Goal: Task Accomplishment & Management: Complete application form

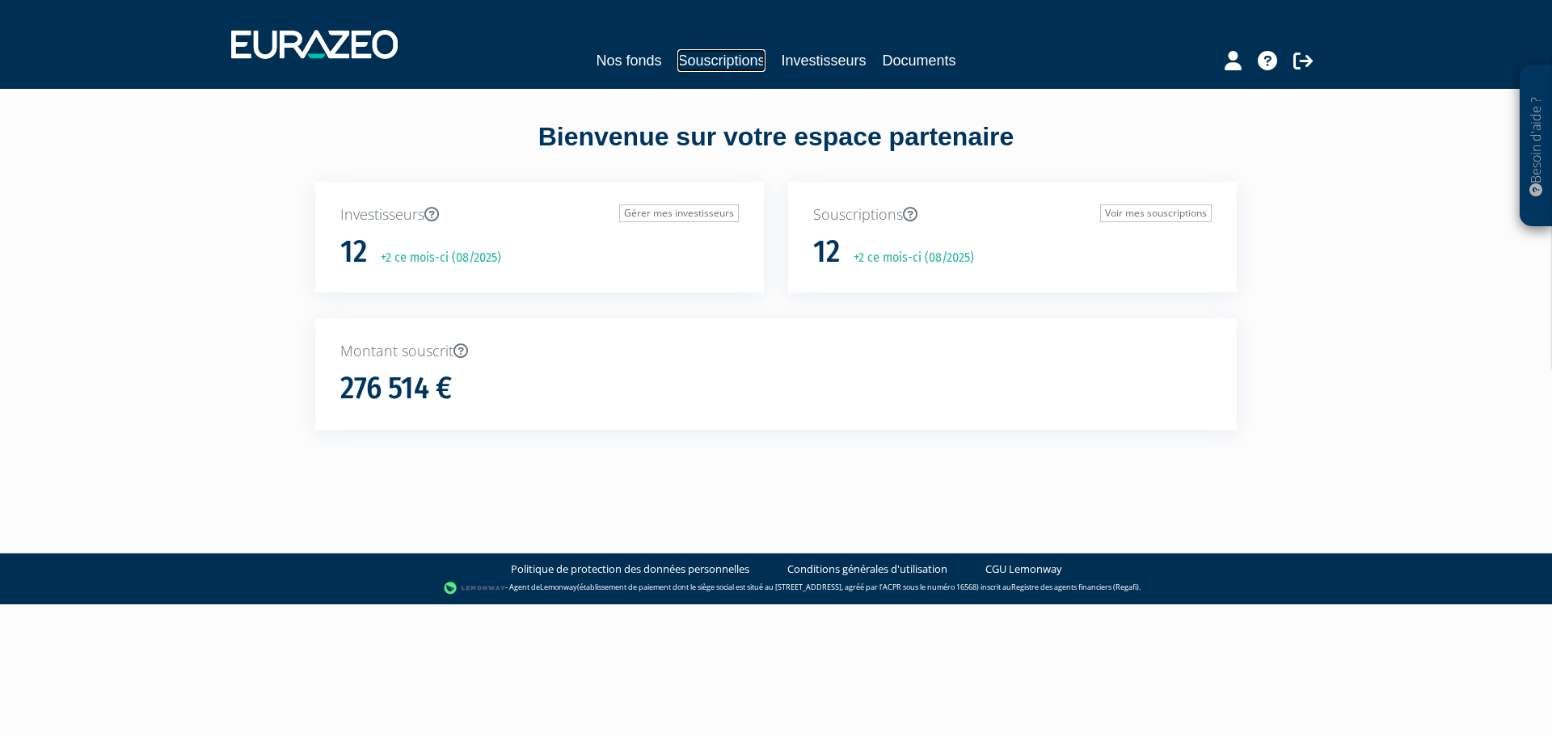
click at [749, 65] on link "Souscriptions" at bounding box center [720, 60] width 87 height 23
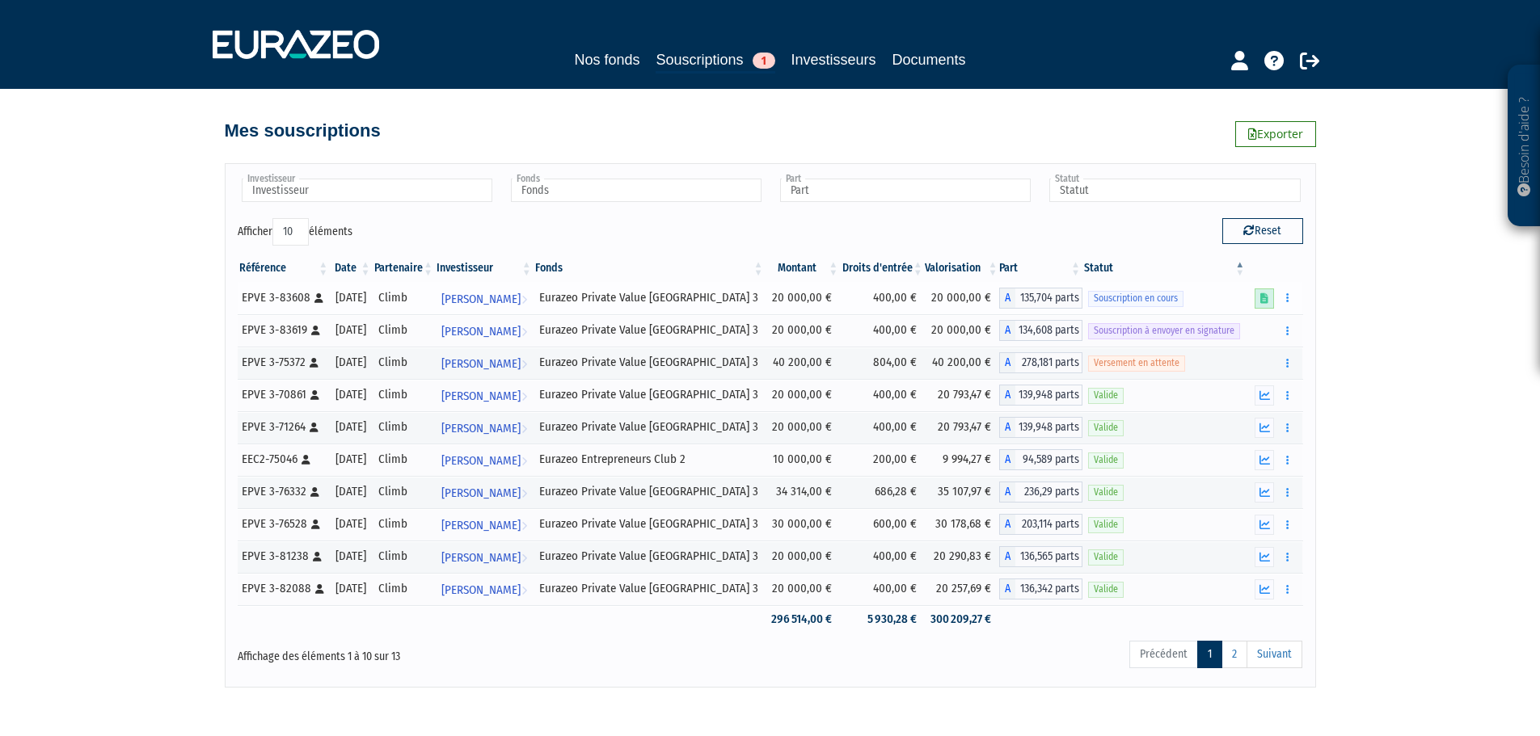
click at [1261, 297] on icon at bounding box center [1264, 298] width 8 height 11
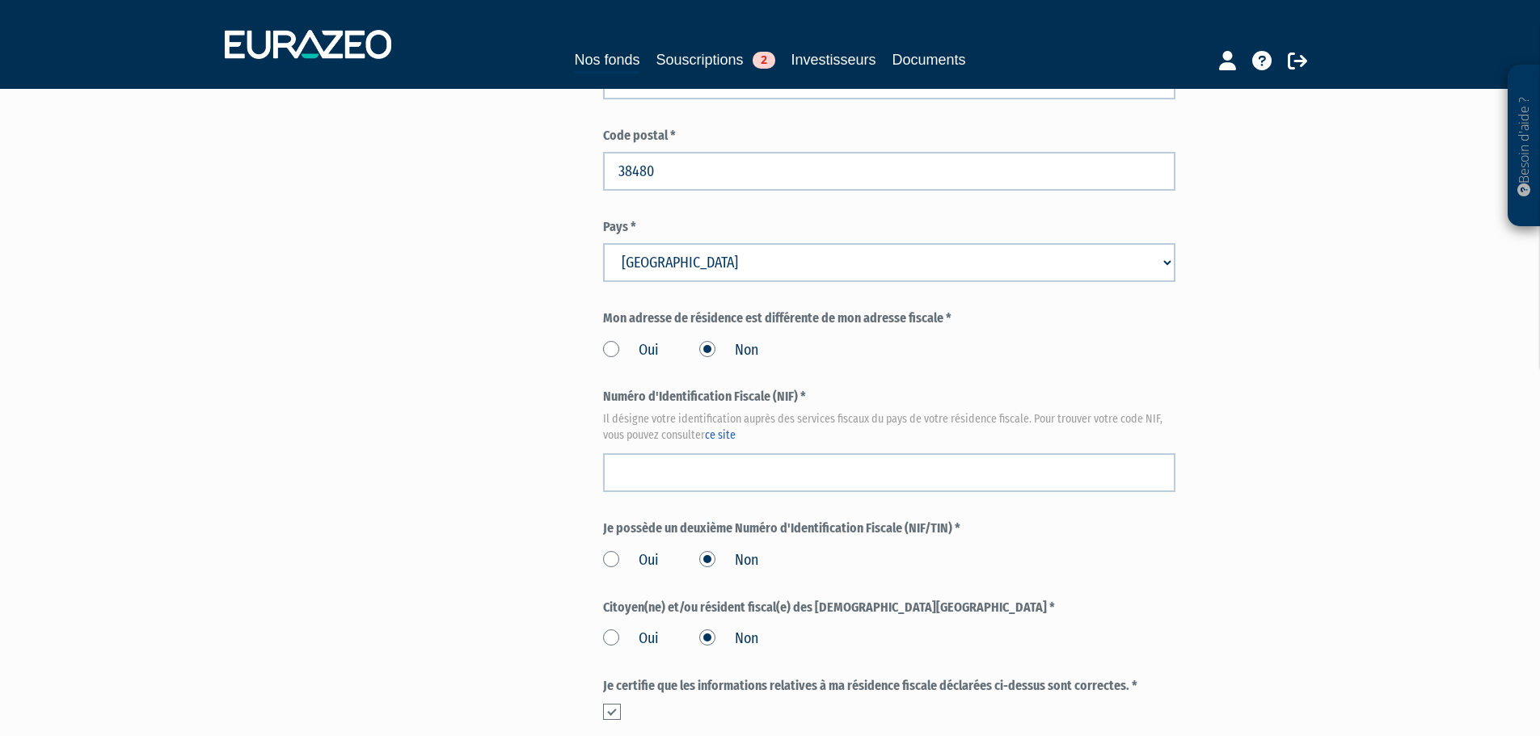
scroll to position [1582, 0]
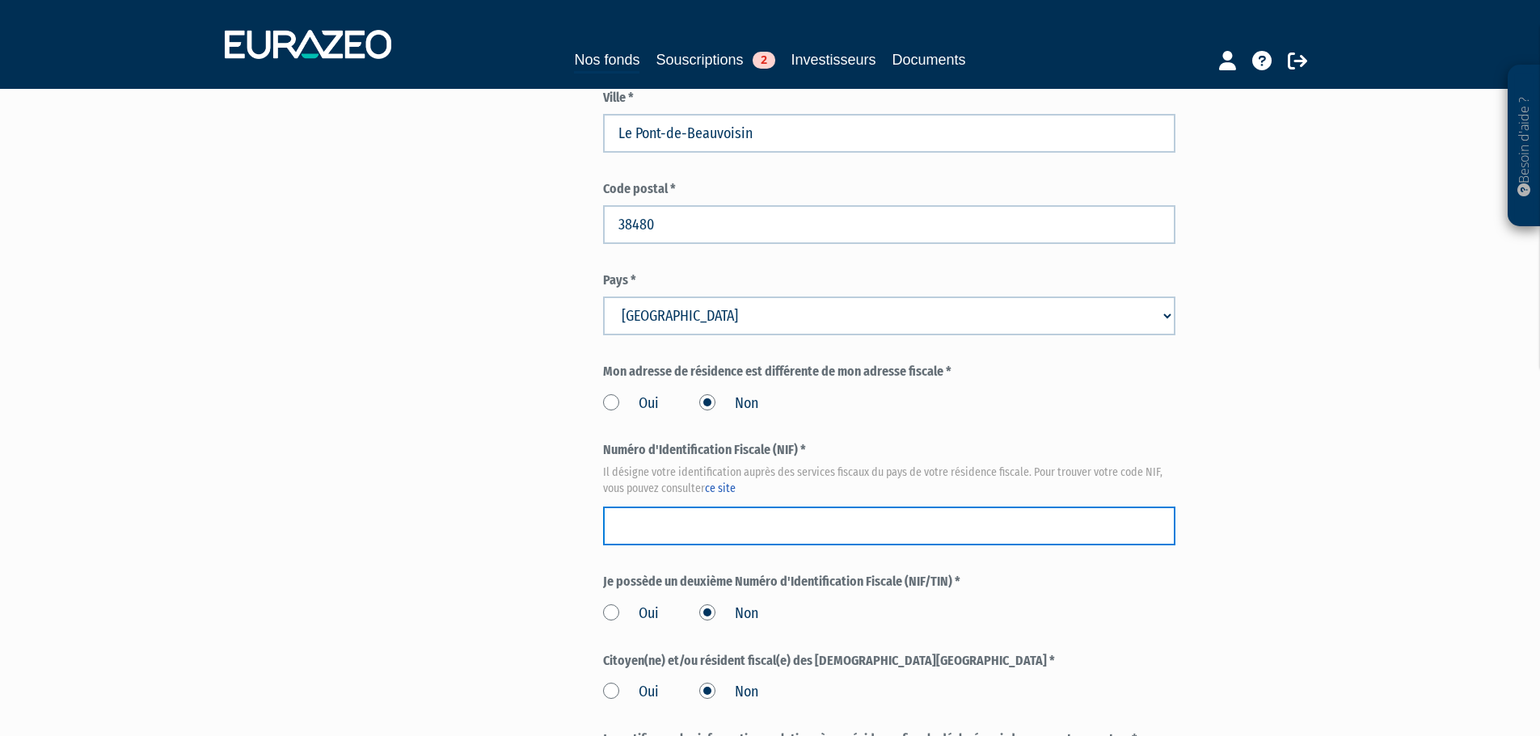
click at [719, 507] on input "text" at bounding box center [889, 526] width 572 height 39
paste input "30 20 323 877 123"
type input "30 20 323 877 123"
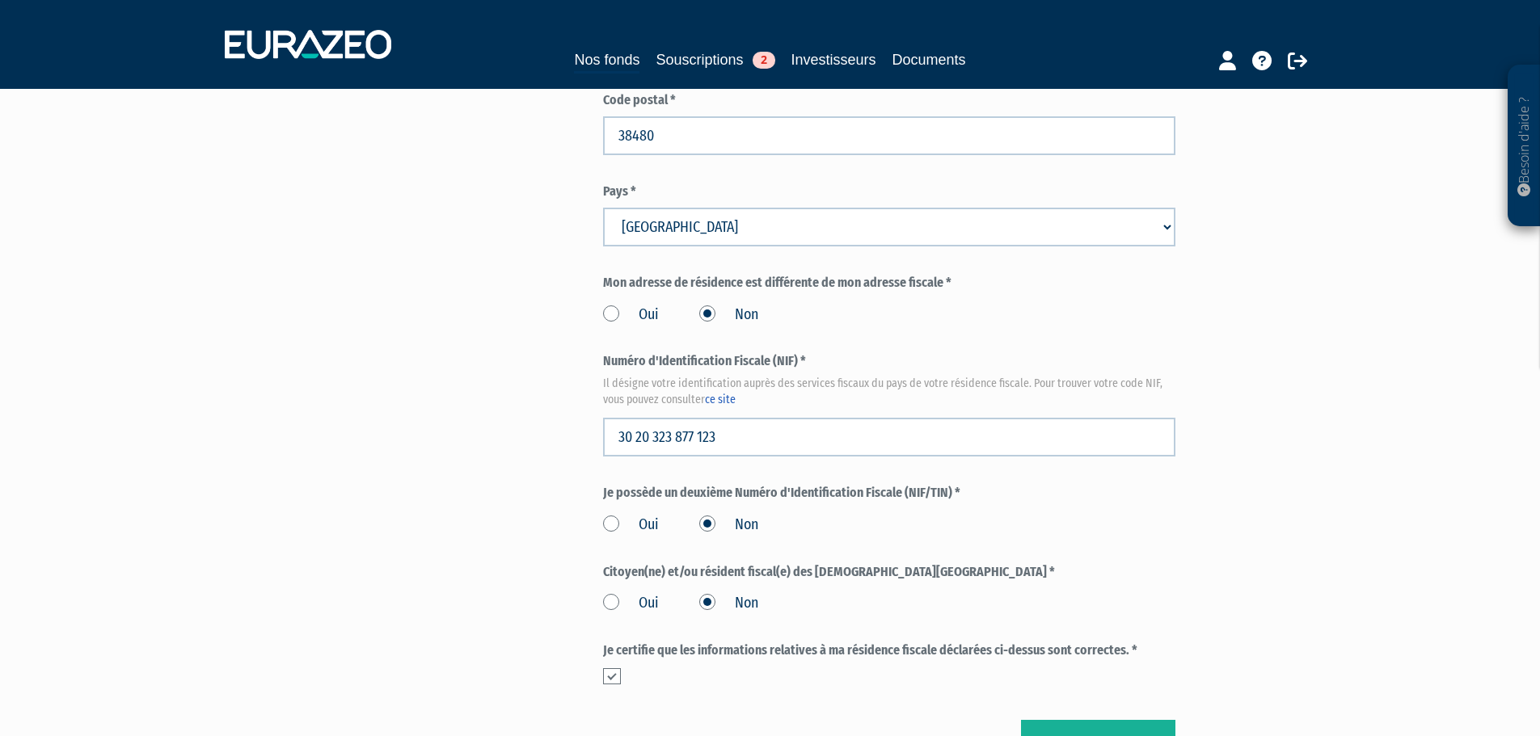
scroll to position [1824, 0]
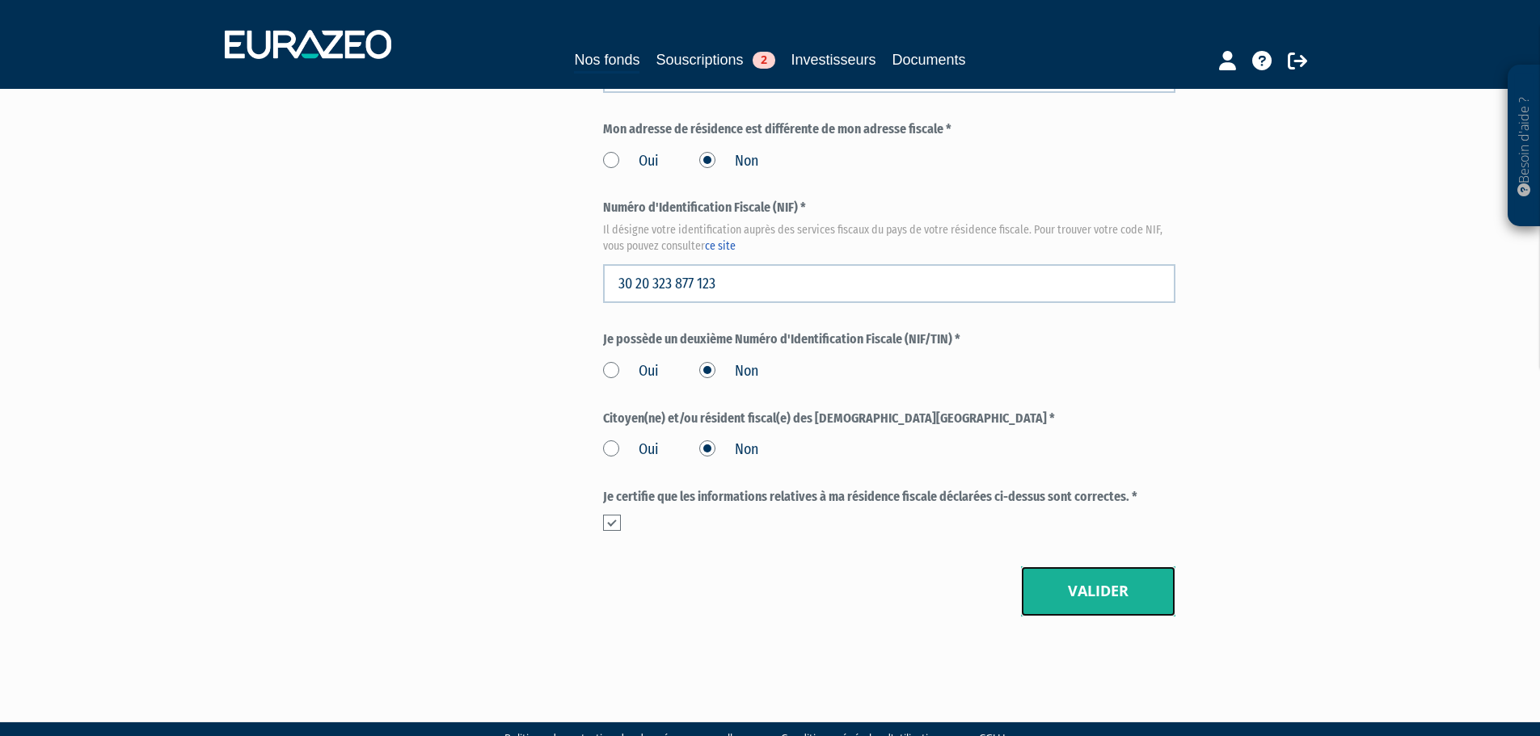
click at [1092, 567] on button "Valider" at bounding box center [1098, 592] width 154 height 50
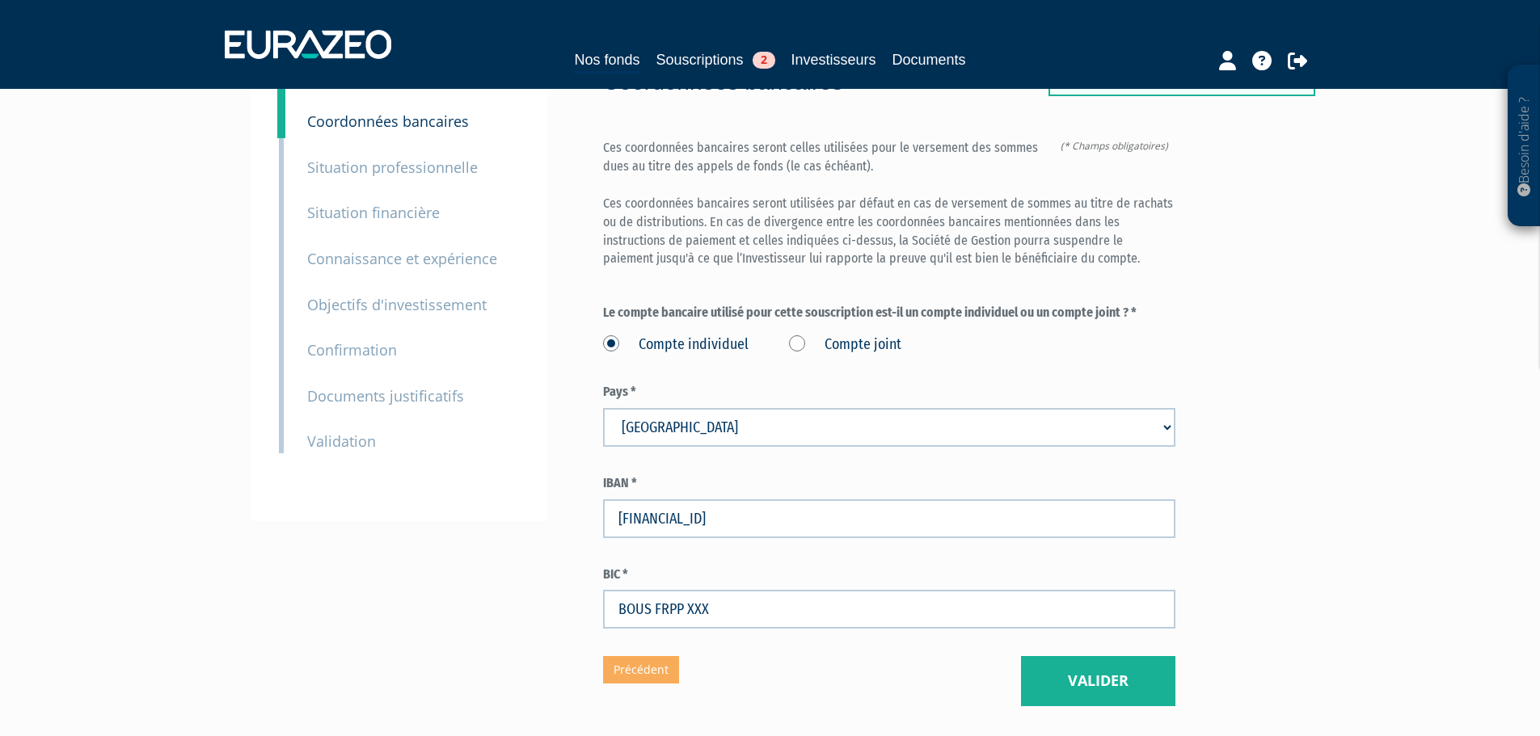
scroll to position [223, 0]
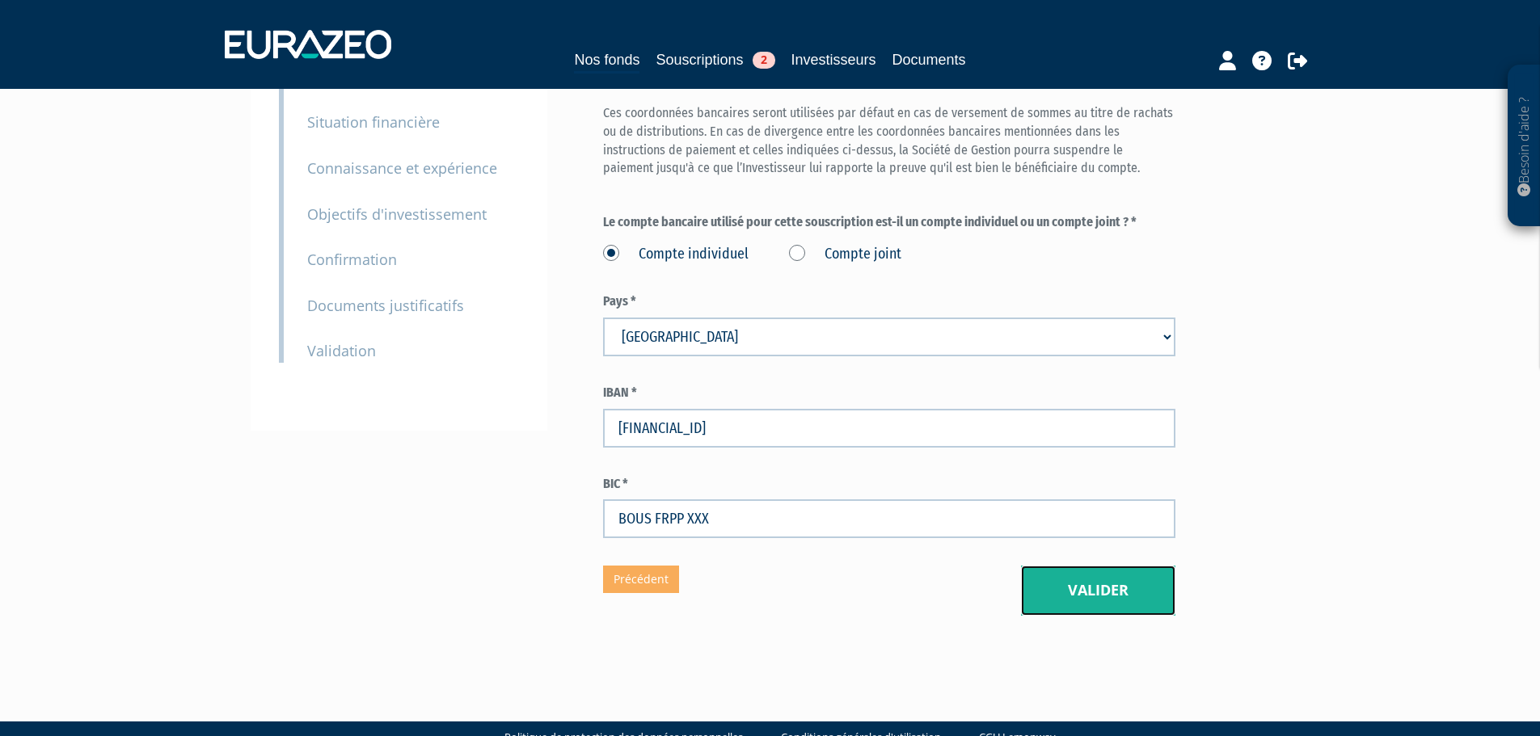
click at [1072, 566] on button "Valider" at bounding box center [1098, 591] width 154 height 50
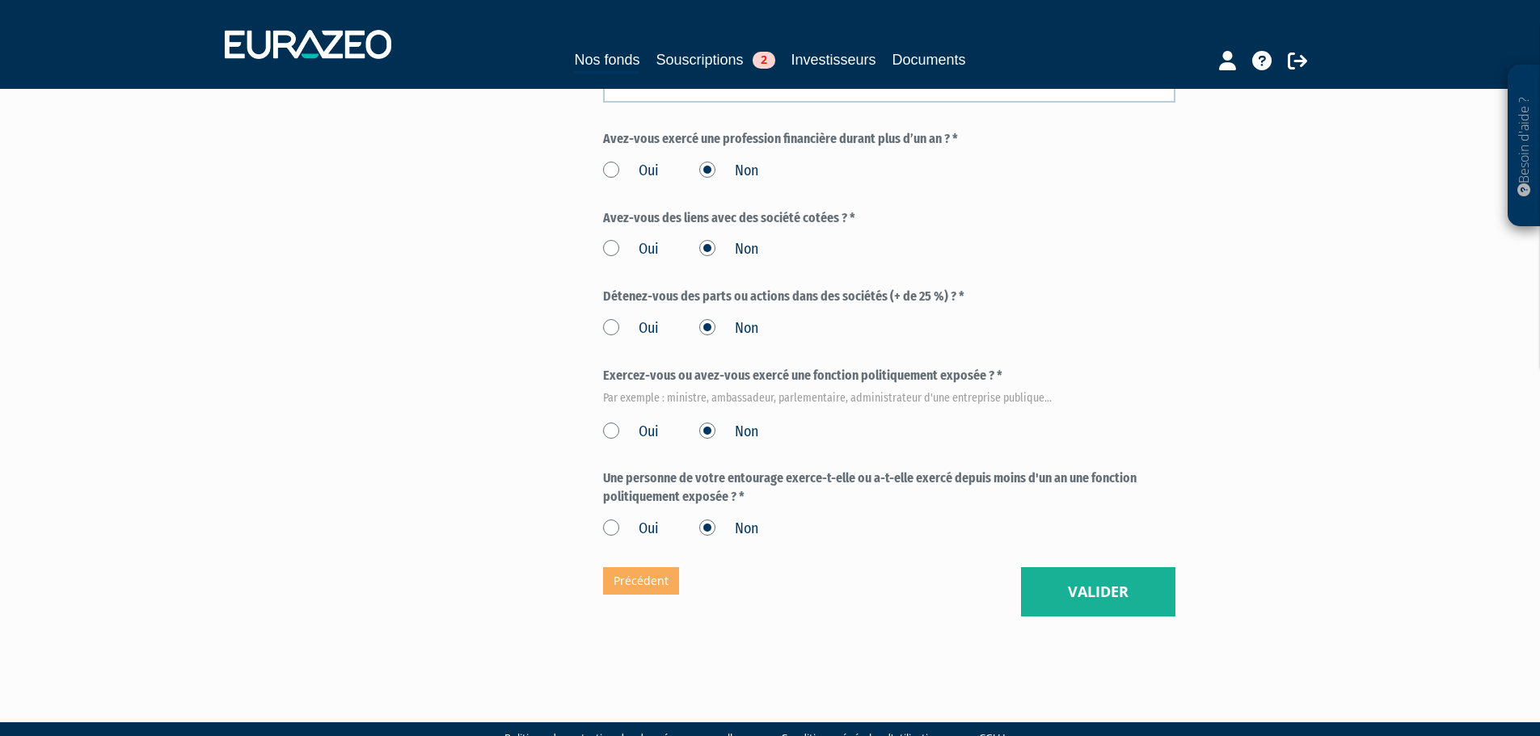
scroll to position [838, 0]
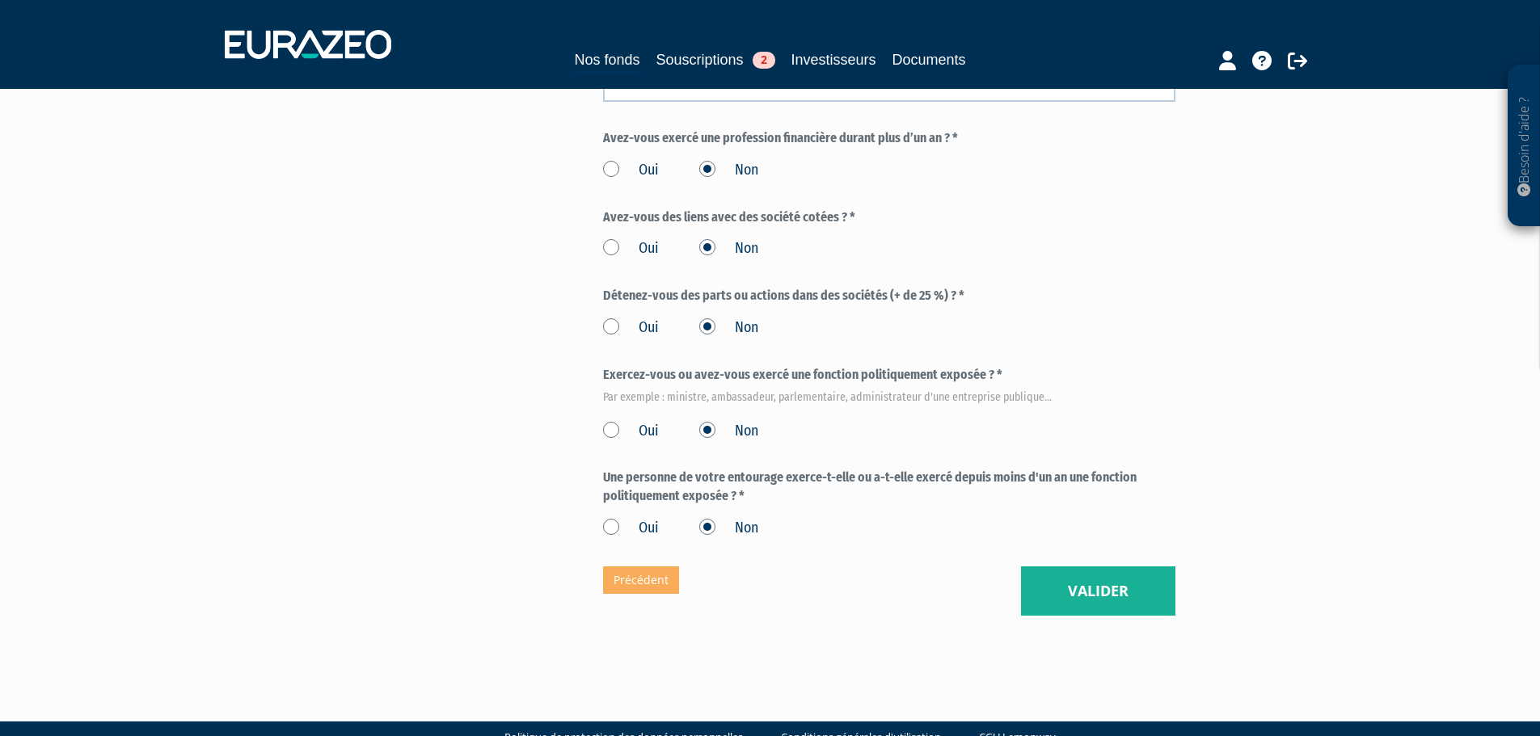
click at [1141, 567] on button "Valider" at bounding box center [1098, 592] width 154 height 50
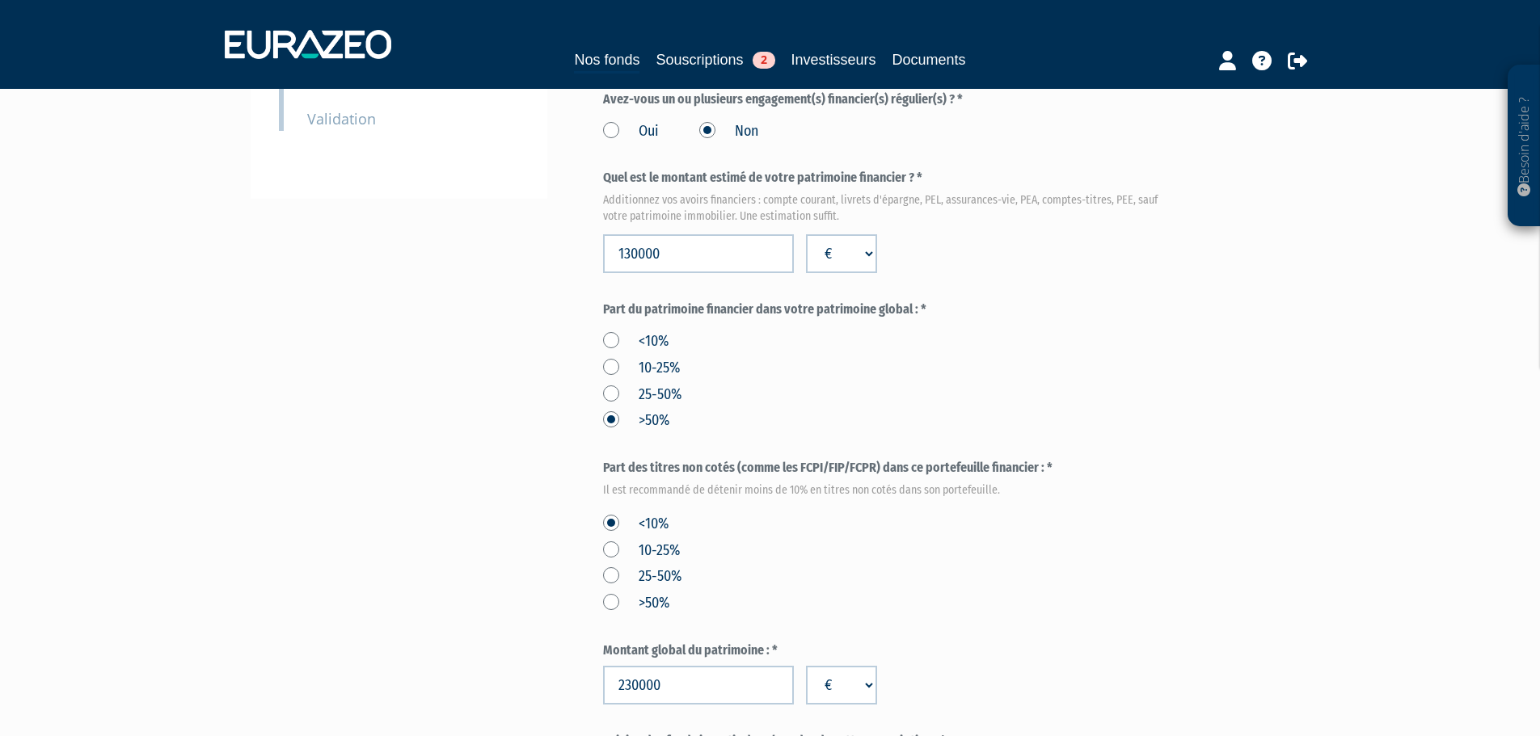
scroll to position [914, 0]
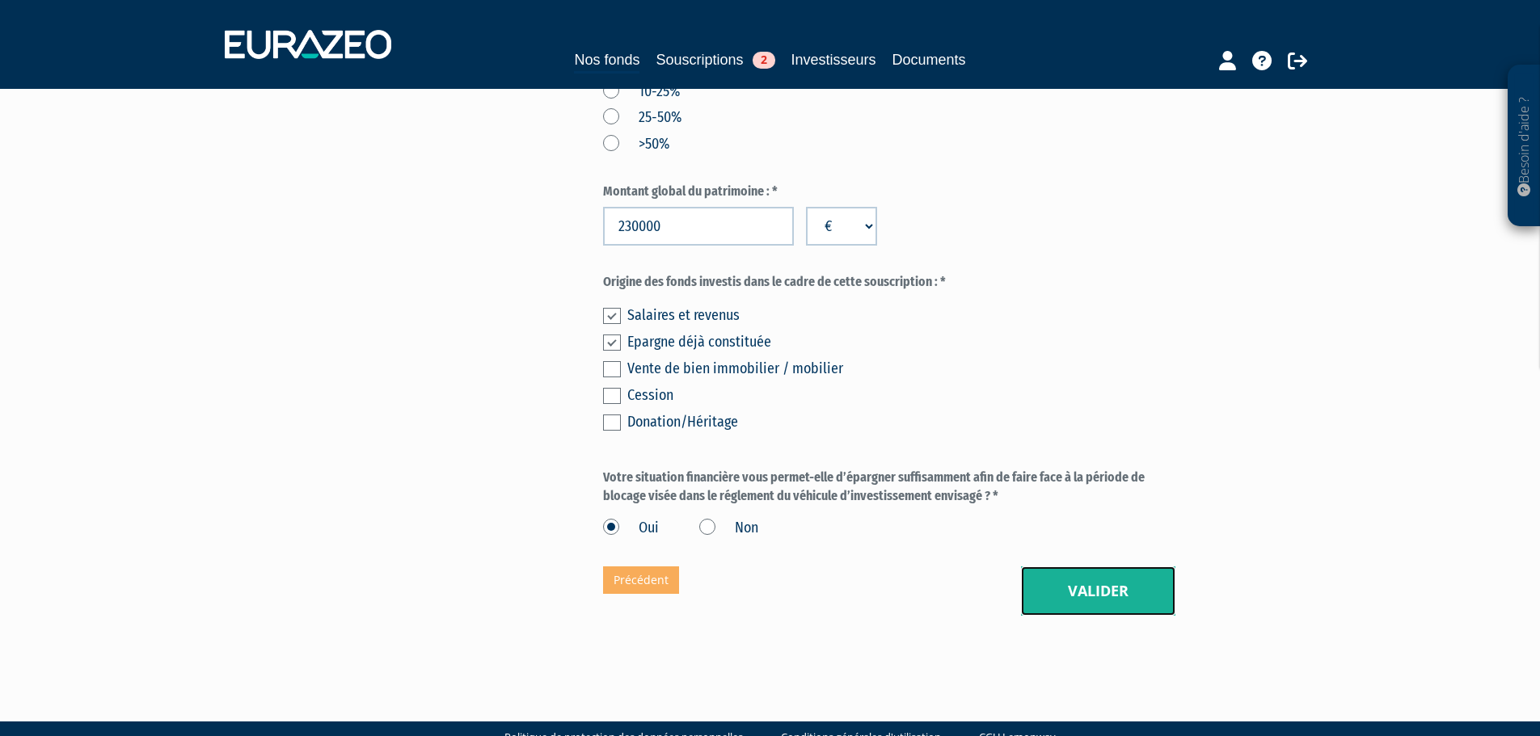
click at [1131, 567] on button "Valider" at bounding box center [1098, 592] width 154 height 50
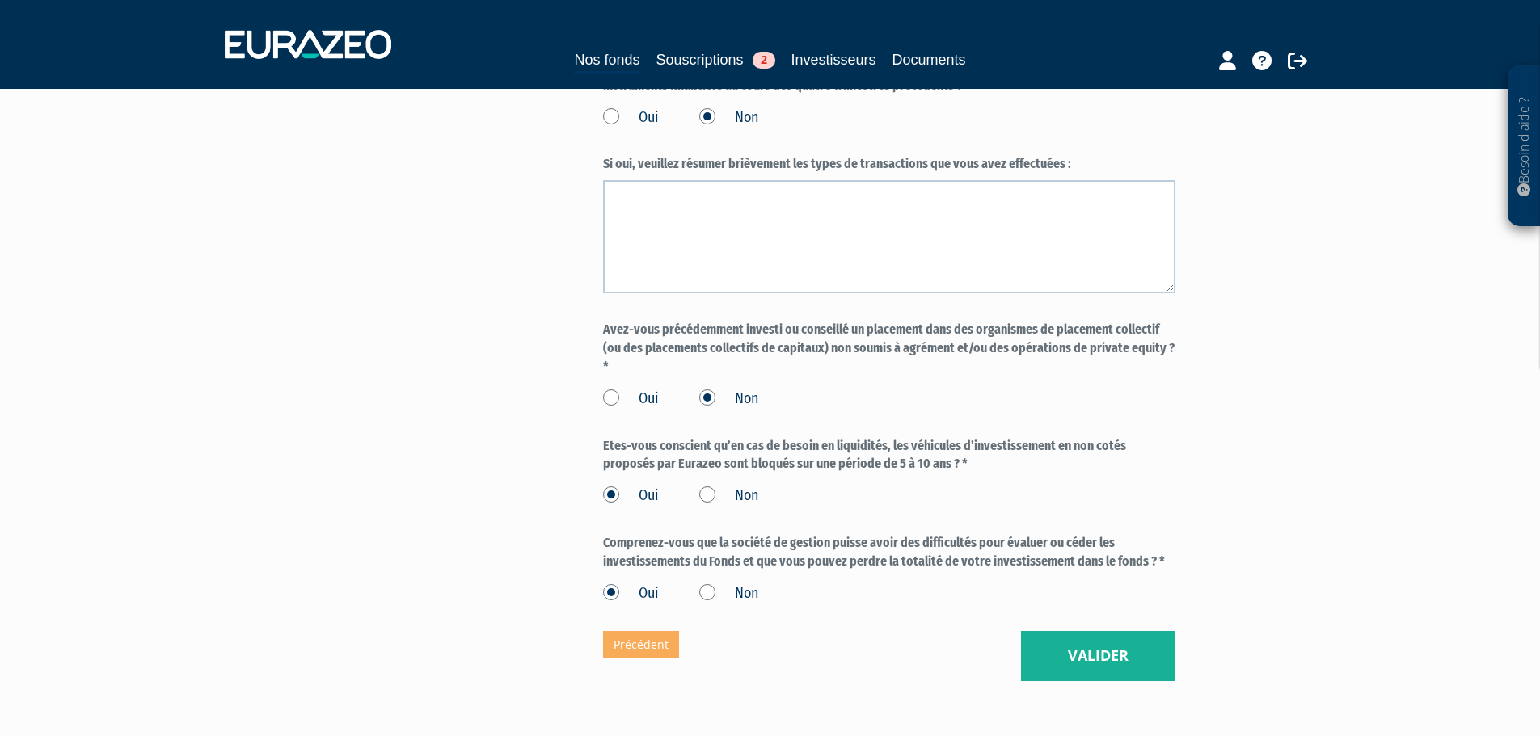
scroll to position [1329, 0]
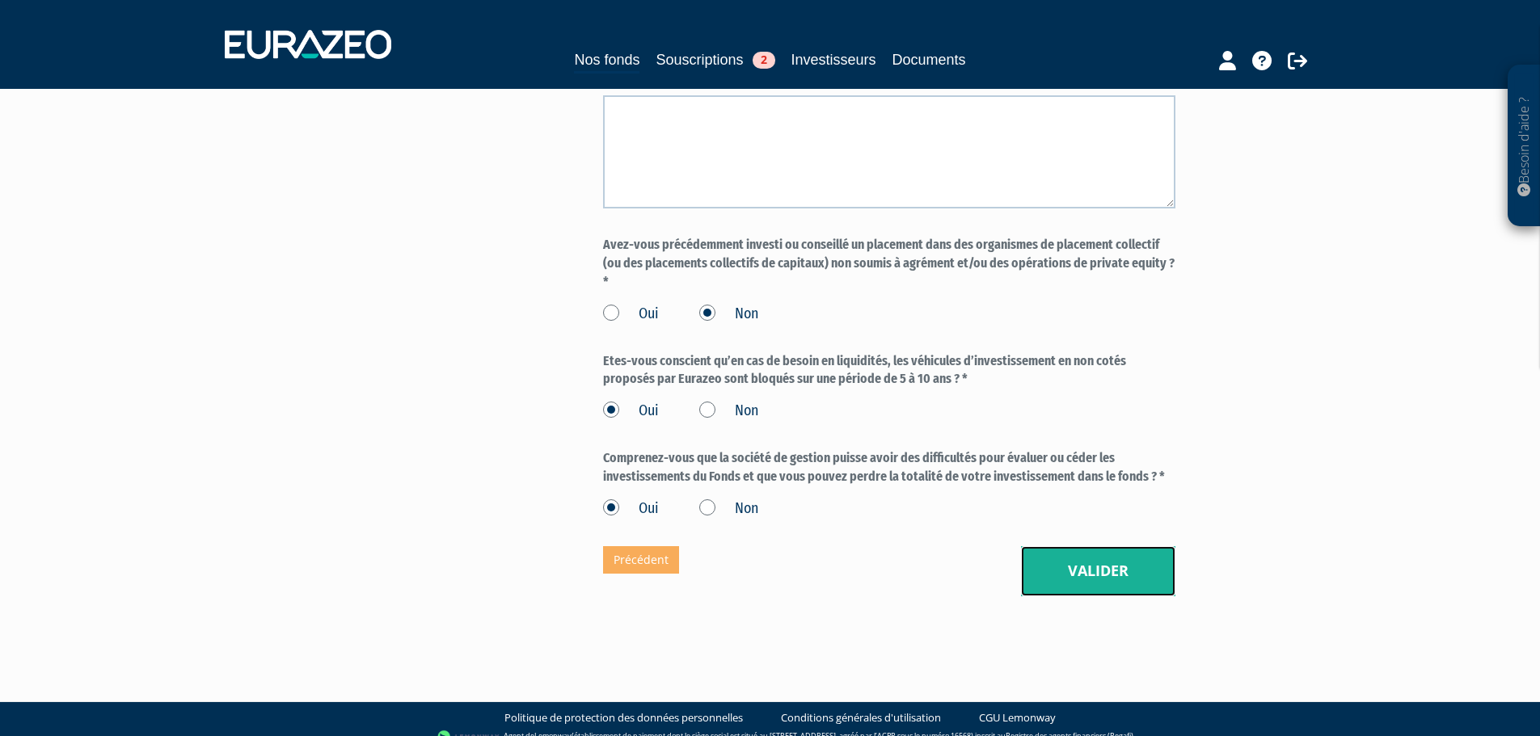
click at [1164, 559] on button "Valider" at bounding box center [1098, 571] width 154 height 50
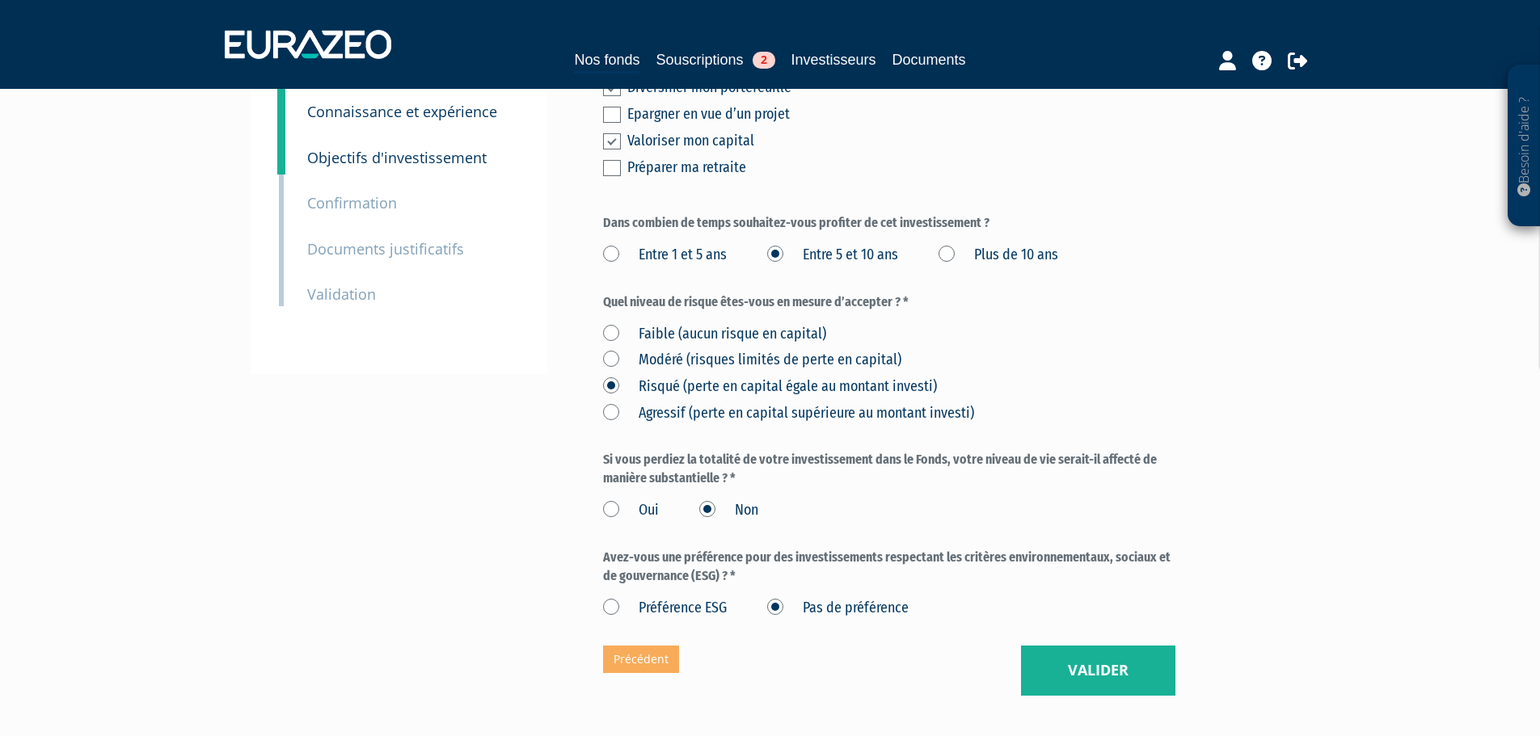
scroll to position [359, 0]
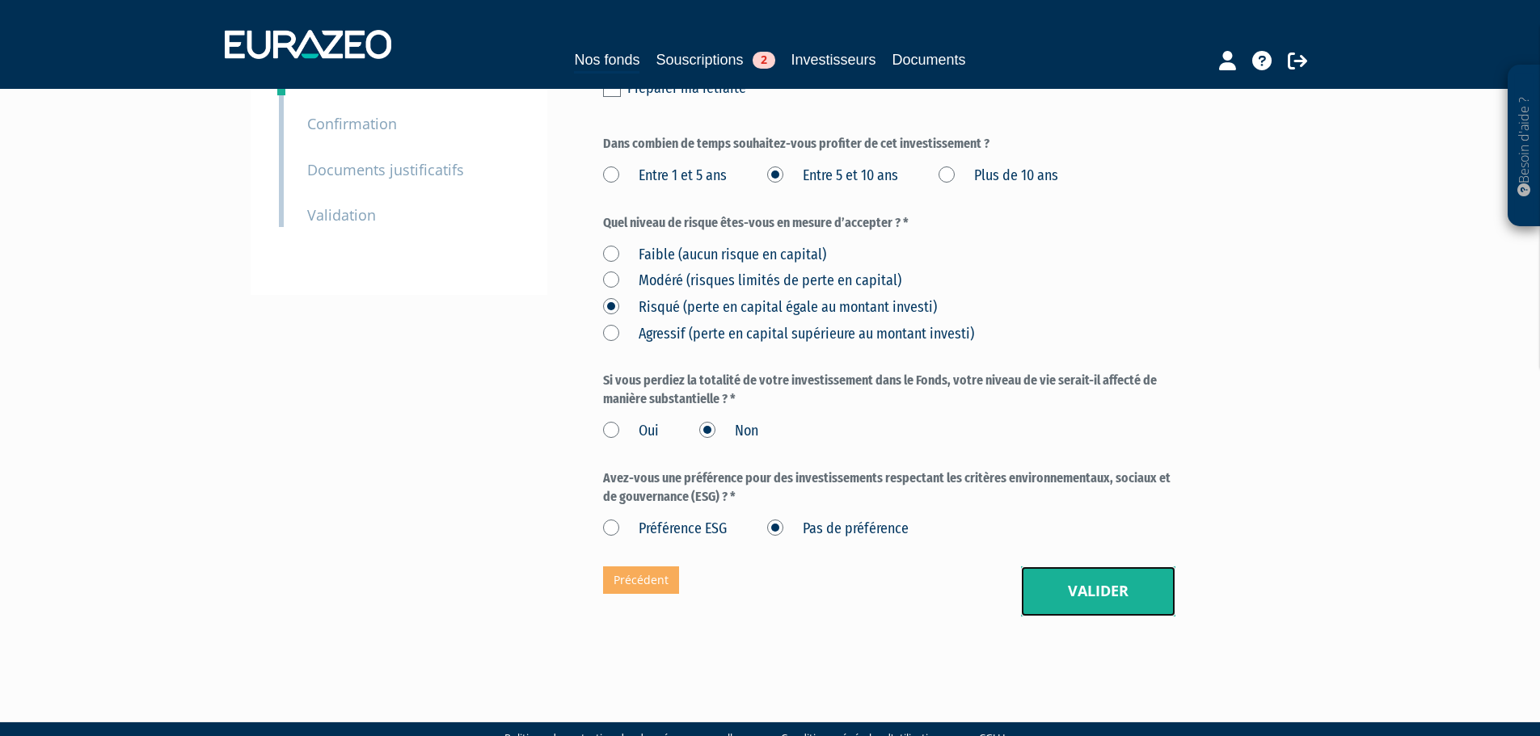
click at [1135, 567] on button "Valider" at bounding box center [1098, 592] width 154 height 50
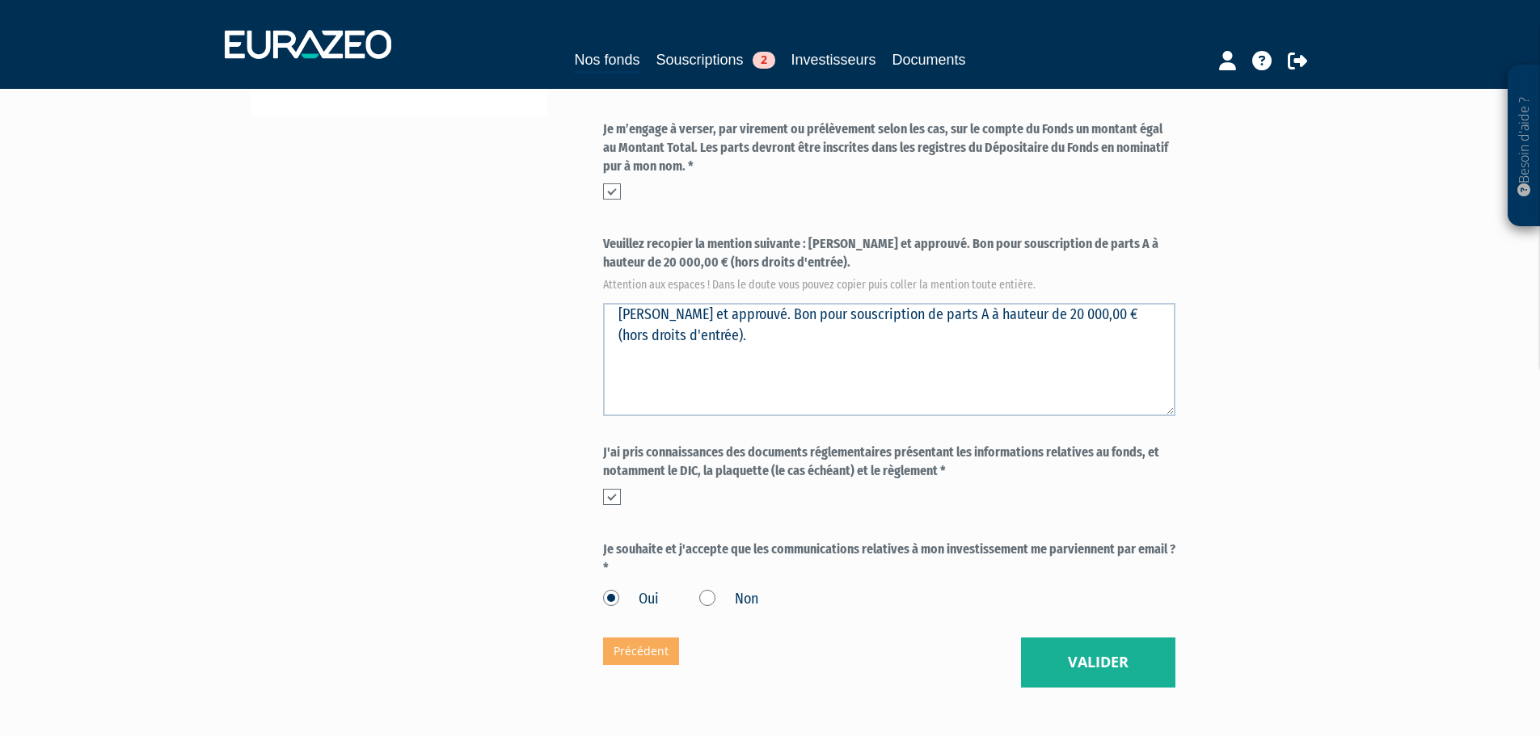
scroll to position [609, 0]
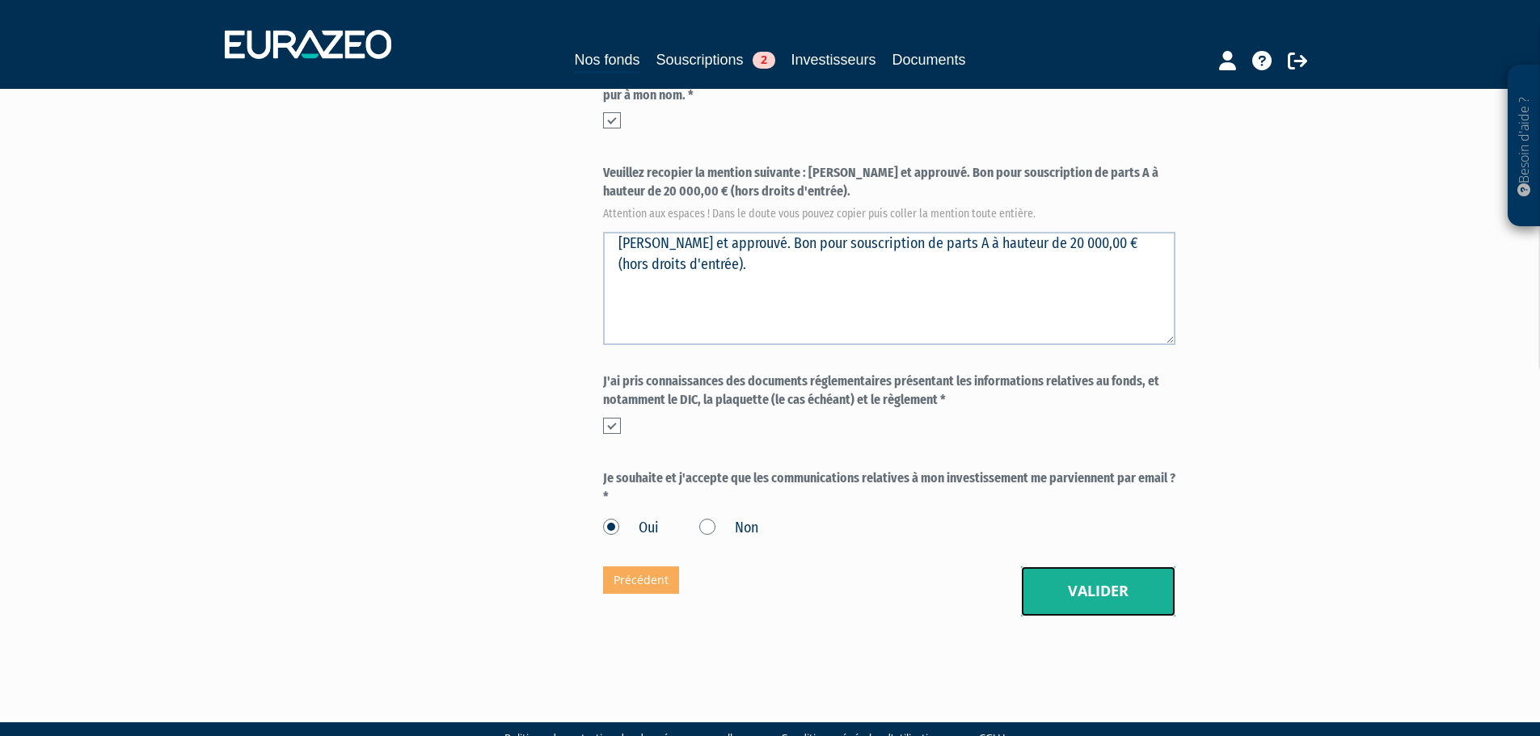
click at [1155, 575] on button "Valider" at bounding box center [1098, 592] width 154 height 50
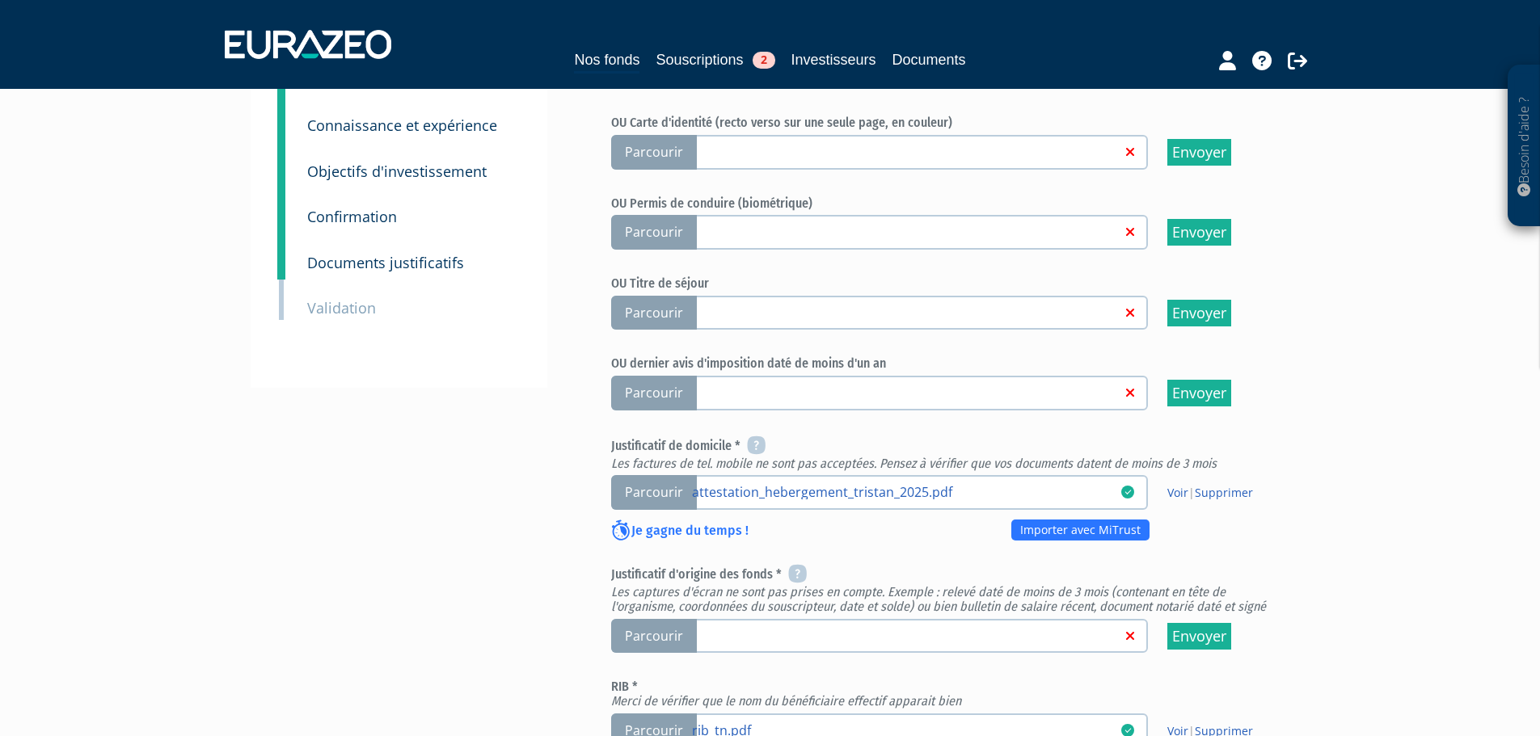
scroll to position [323, 0]
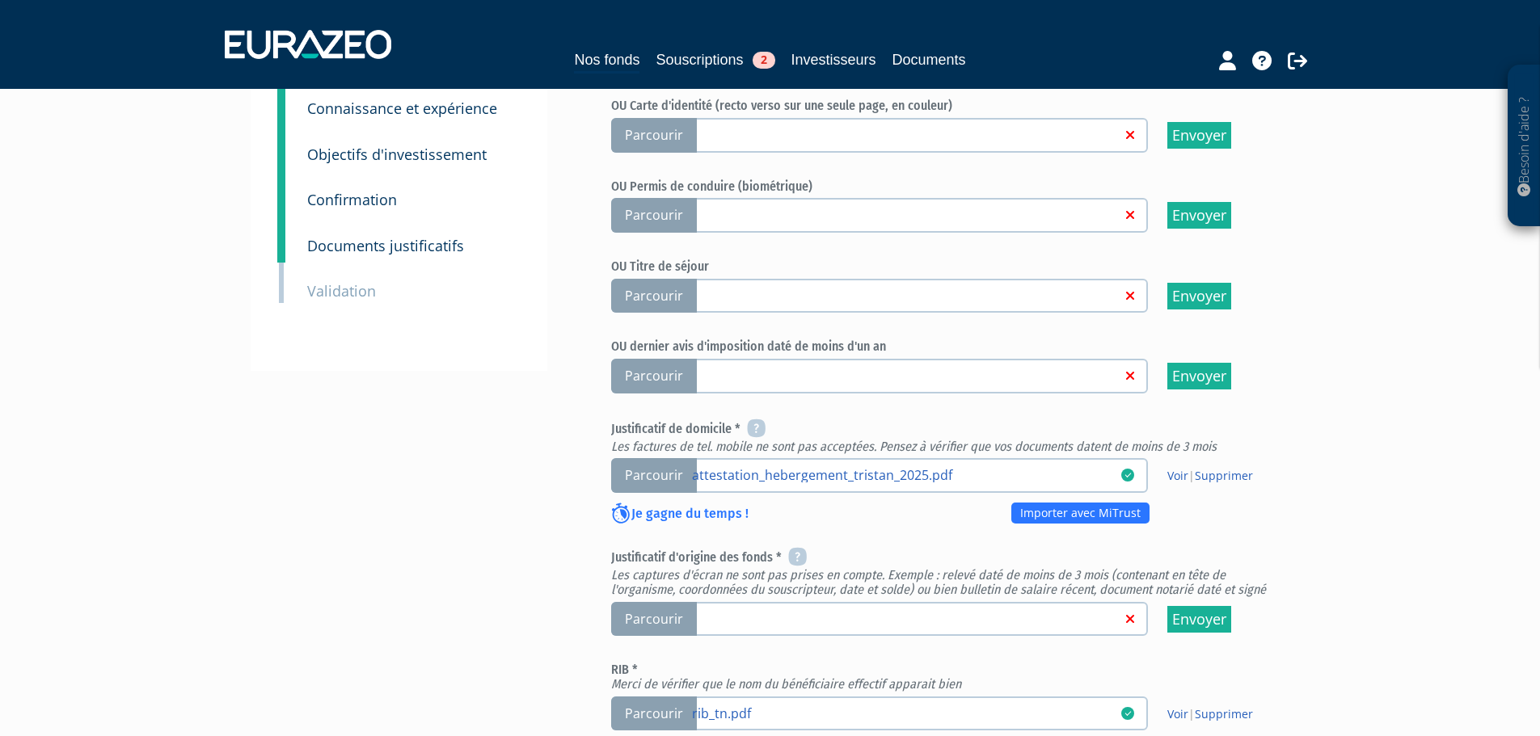
click at [627, 602] on span "Parcourir" at bounding box center [654, 619] width 86 height 35
click at [0, 0] on input "Parcourir" at bounding box center [0, 0] width 0 height 0
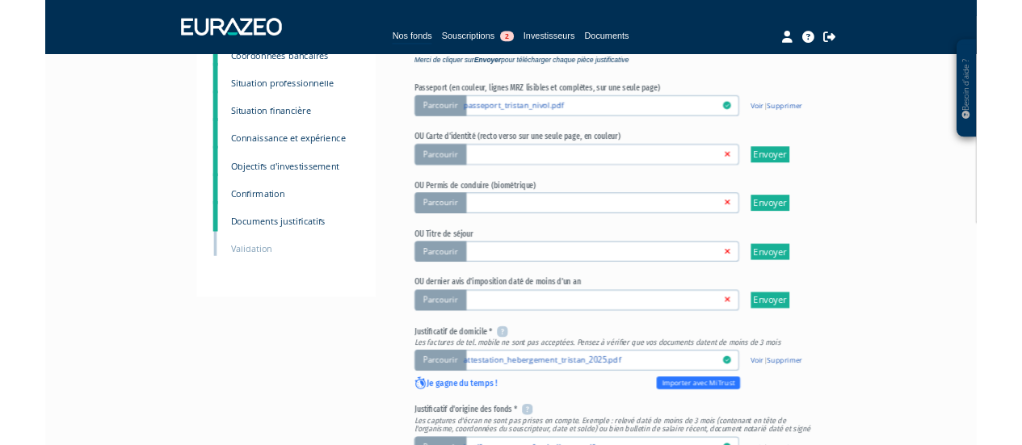
scroll to position [485, 0]
